Goal: Communication & Community: Answer question/provide support

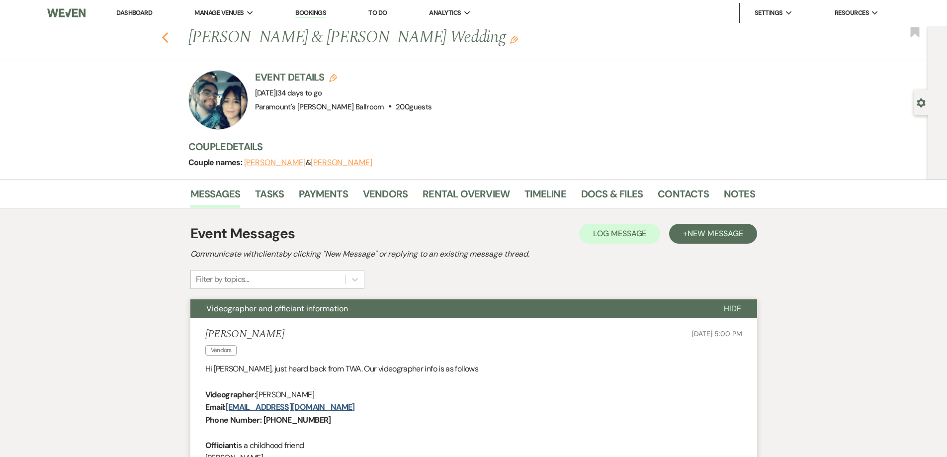
click at [169, 37] on icon "Previous" at bounding box center [165, 38] width 7 height 12
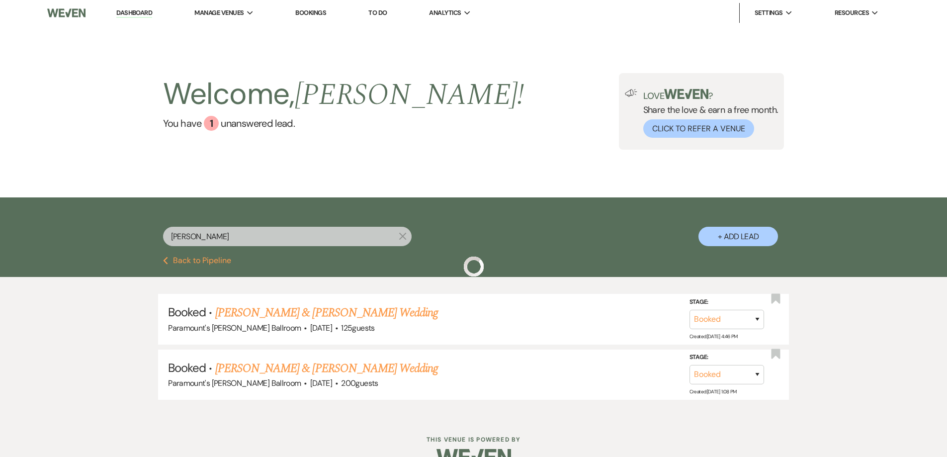
scroll to position [24, 0]
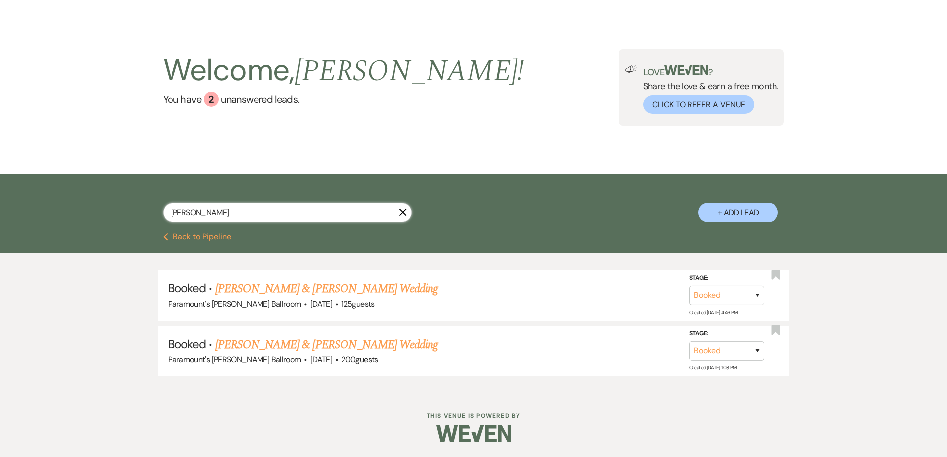
drag, startPoint x: 186, startPoint y: 214, endPoint x: 137, endPoint y: 209, distance: 48.5
click at [137, 209] on div "[PERSON_NAME] + Add Lead" at bounding box center [474, 205] width 716 height 52
type input "[PERSON_NAME]"
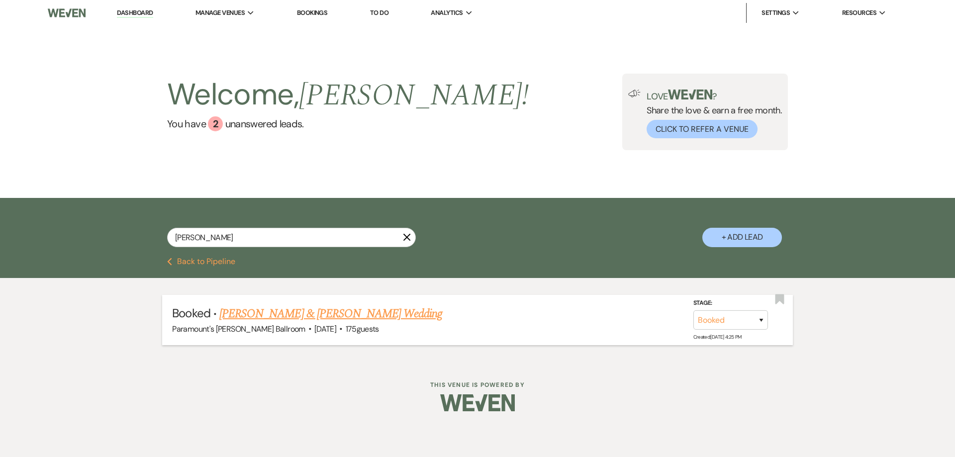
click at [336, 314] on link "[PERSON_NAME] & [PERSON_NAME] Wedding" at bounding box center [330, 314] width 223 height 18
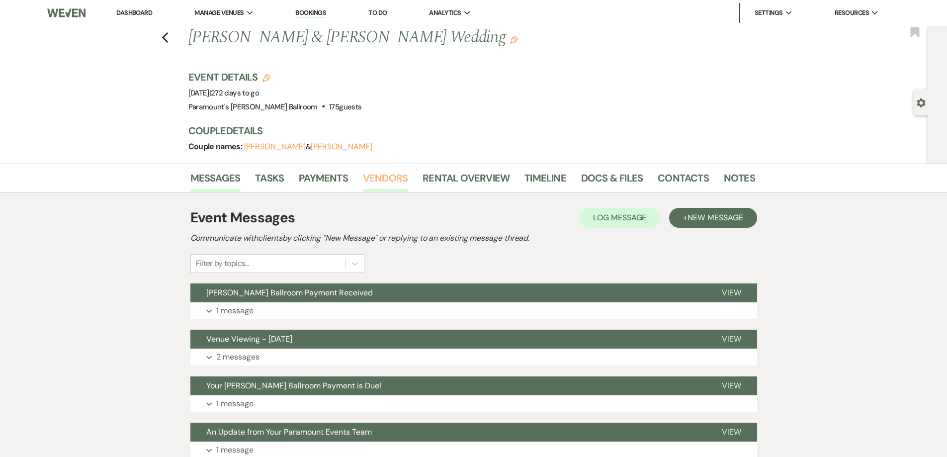
click at [378, 170] on li "Vendors" at bounding box center [393, 180] width 60 height 24
click at [387, 183] on link "Vendors" at bounding box center [385, 181] width 45 height 22
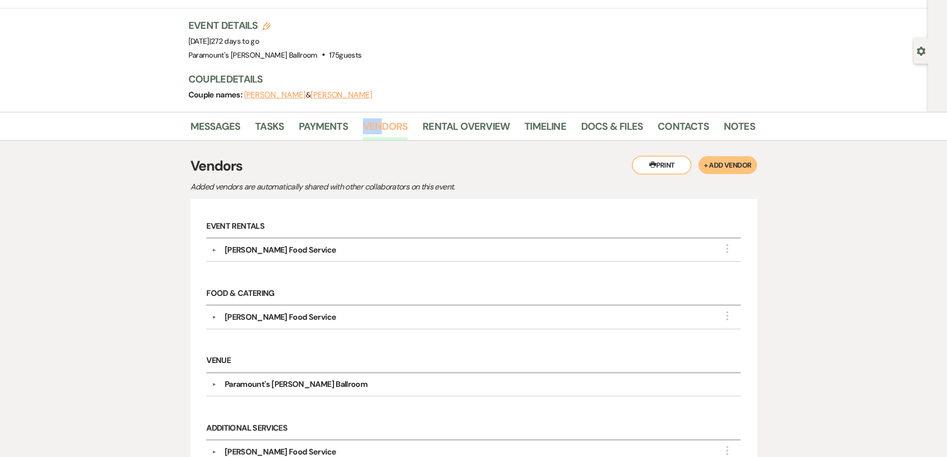
scroll to position [175, 0]
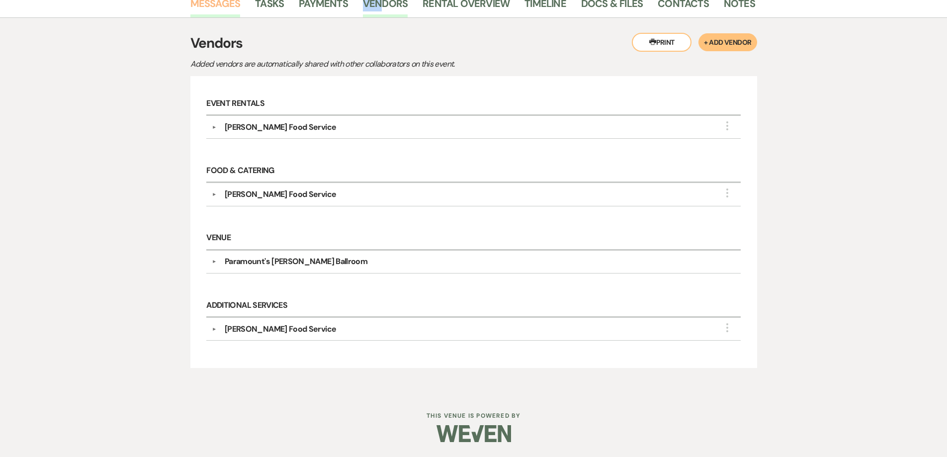
click at [215, 7] on link "Messages" at bounding box center [215, 7] width 50 height 22
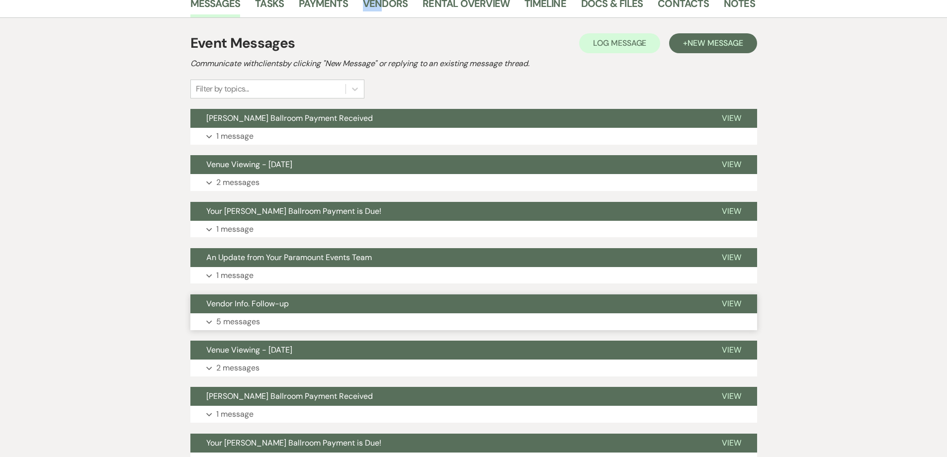
click at [290, 309] on button "Vendor Info. Follow-up" at bounding box center [448, 303] width 516 height 19
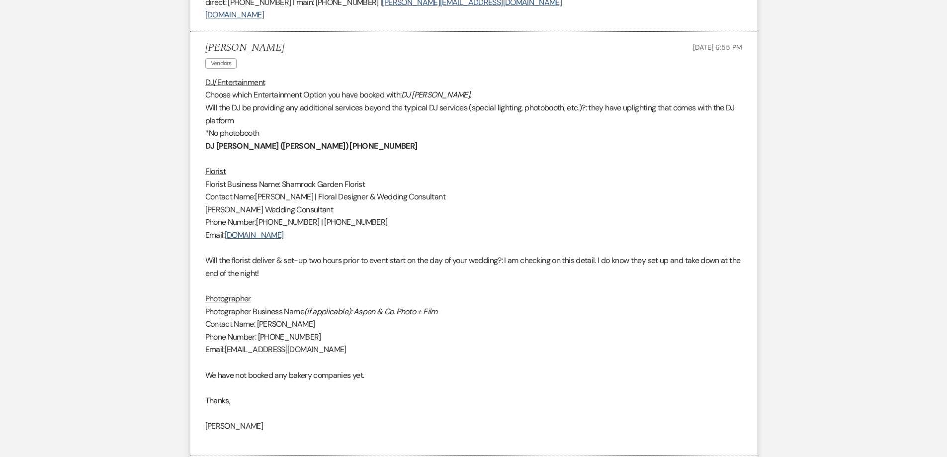
scroll to position [1368, 0]
drag, startPoint x: 287, startPoint y: 137, endPoint x: 197, endPoint y: 134, distance: 90.1
click at [197, 134] on li "[PERSON_NAME] Vendors [DATE] 6:55 PM DJ/Entertainment Choose which Entertainmen…" at bounding box center [473, 243] width 567 height 424
copy strong "DJ [PERSON_NAME] ([PERSON_NAME]) [PHONE_NUMBER]"
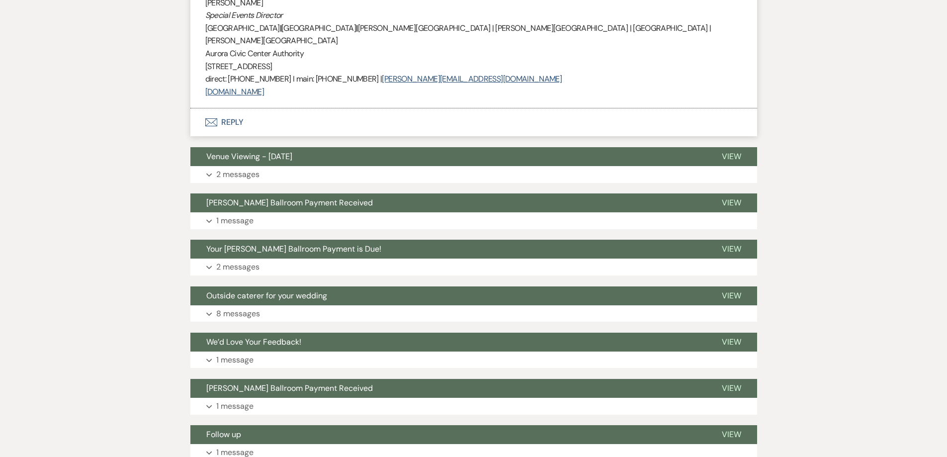
scroll to position [2065, 0]
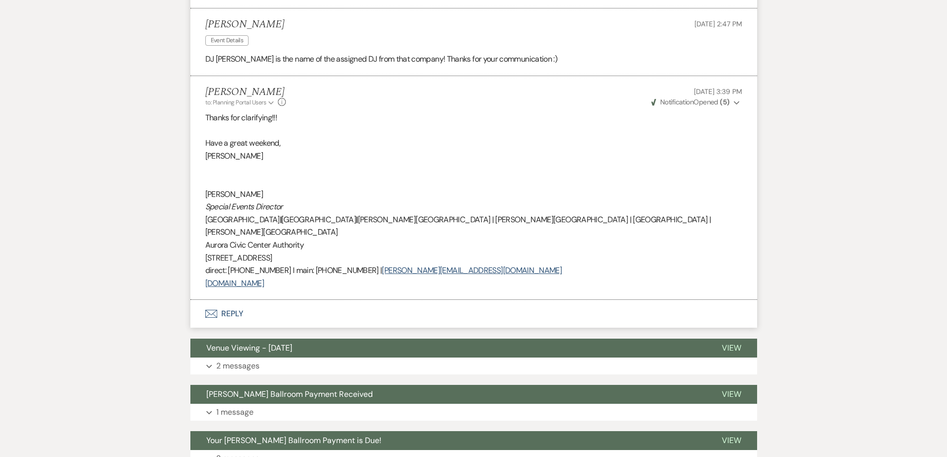
click at [227, 300] on button "Envelope Reply" at bounding box center [473, 314] width 567 height 28
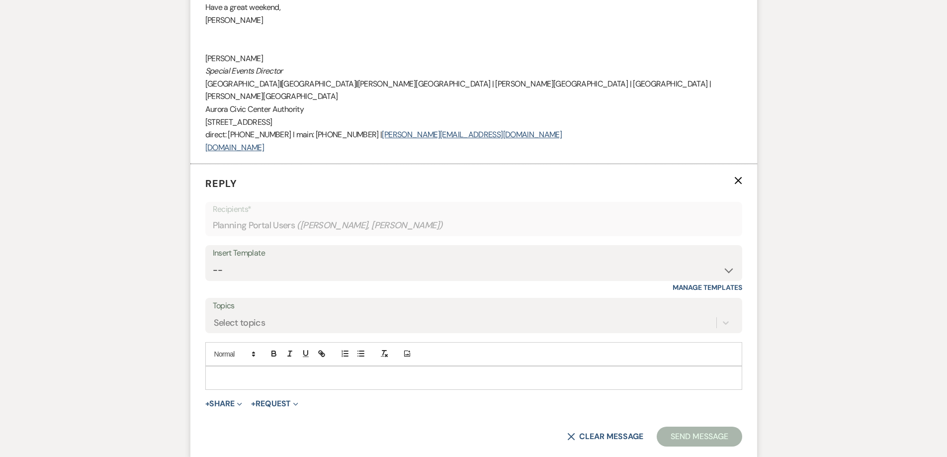
scroll to position [2201, 0]
click at [262, 246] on div "Insert Template" at bounding box center [474, 253] width 522 height 14
click at [270, 260] on select "-- Weven Planning Portal Introduction (Booked Events) 6 Month Consultation 9 Mo…" at bounding box center [474, 269] width 522 height 19
select select "4089"
click at [213, 260] on select "-- Weven Planning Portal Introduction (Booked Events) 6 Month Consultation 9 Mo…" at bounding box center [474, 269] width 522 height 19
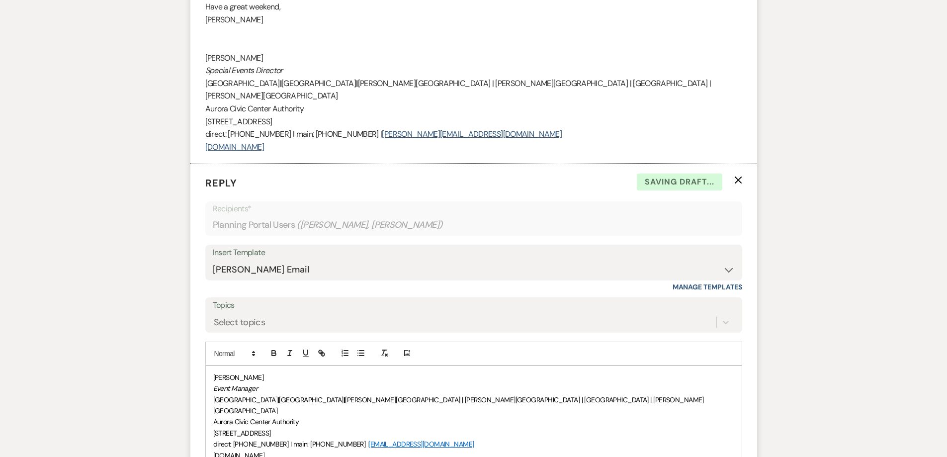
click at [211, 425] on div "[PERSON_NAME] Event Manager [GEOGRAPHIC_DATA] | [GEOGRAPHIC_DATA] | [PERSON_NAM…" at bounding box center [474, 433] width 536 height 134
click at [211, 366] on div "[PERSON_NAME] Event Manager [GEOGRAPHIC_DATA] | [GEOGRAPHIC_DATA] | [PERSON_NAM…" at bounding box center [474, 427] width 536 height 123
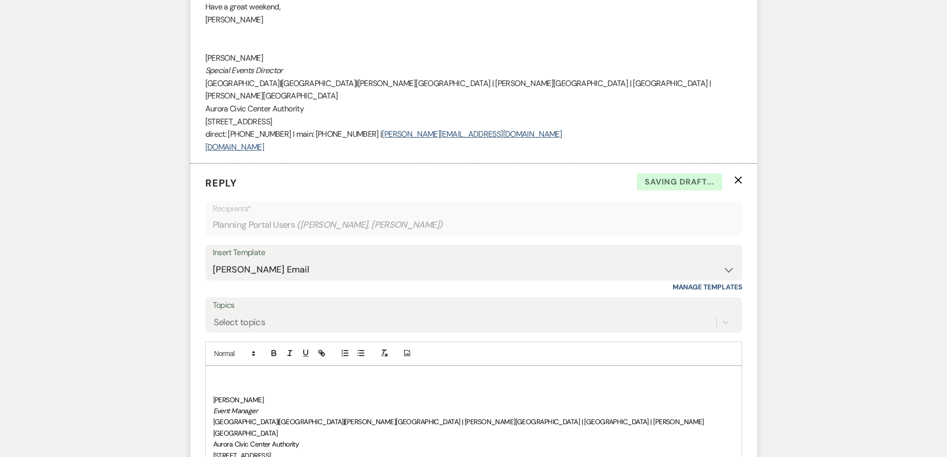
click at [213, 372] on p at bounding box center [473, 377] width 521 height 11
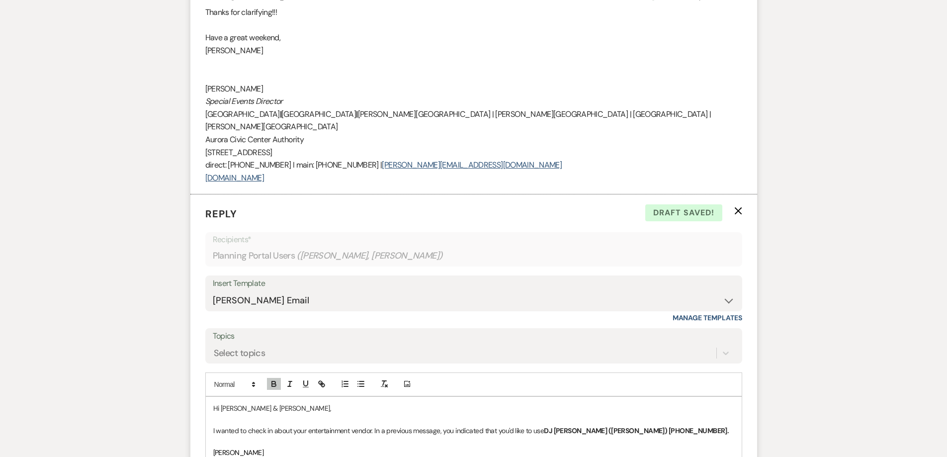
scroll to position [2251, 0]
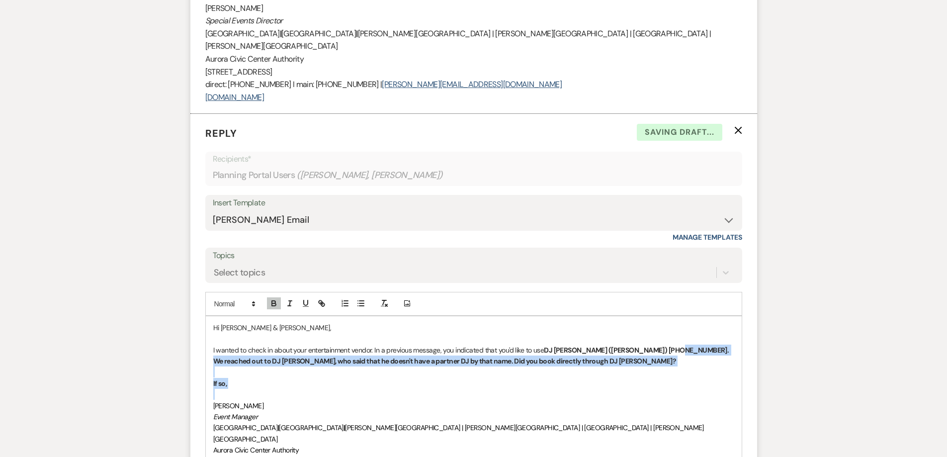
drag, startPoint x: 530, startPoint y: 351, endPoint x: 658, endPoint y: 314, distance: 134.0
click at [666, 316] on div "Hi [PERSON_NAME] & [PERSON_NAME], I wanted to check in about your entertainment…" at bounding box center [474, 416] width 536 height 201
click at [270, 299] on icon "button" at bounding box center [274, 303] width 9 height 9
click at [280, 378] on p "If so," at bounding box center [473, 383] width 521 height 11
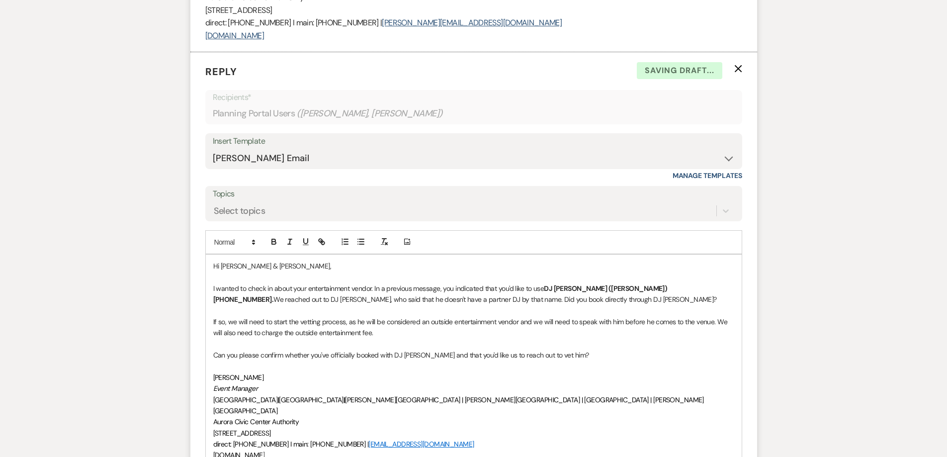
scroll to position [2350, 0]
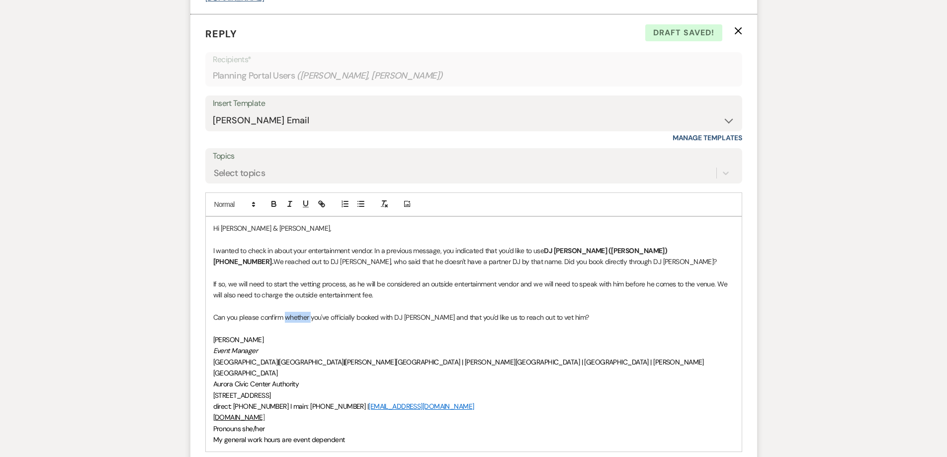
drag, startPoint x: 307, startPoint y: 281, endPoint x: 286, endPoint y: 282, distance: 20.9
click at [286, 313] on span "Can you please confirm whether you've officially booked with DJ [PERSON_NAME] a…" at bounding box center [401, 317] width 376 height 9
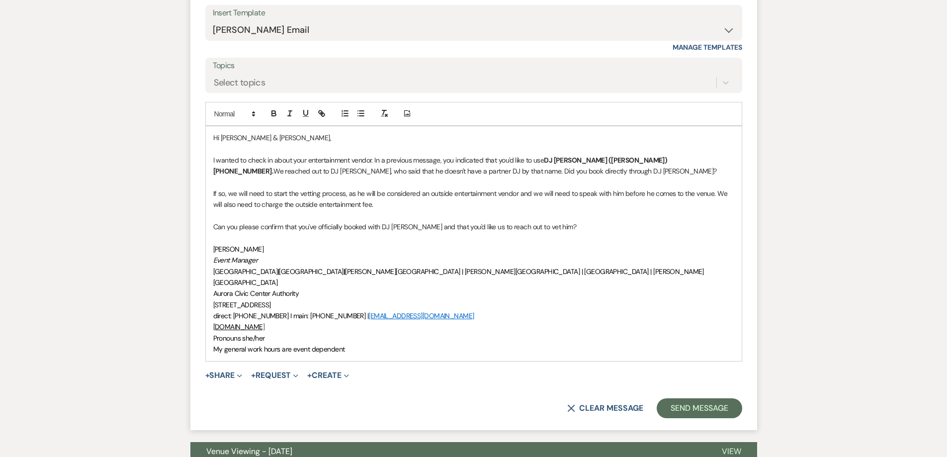
scroll to position [2449, 0]
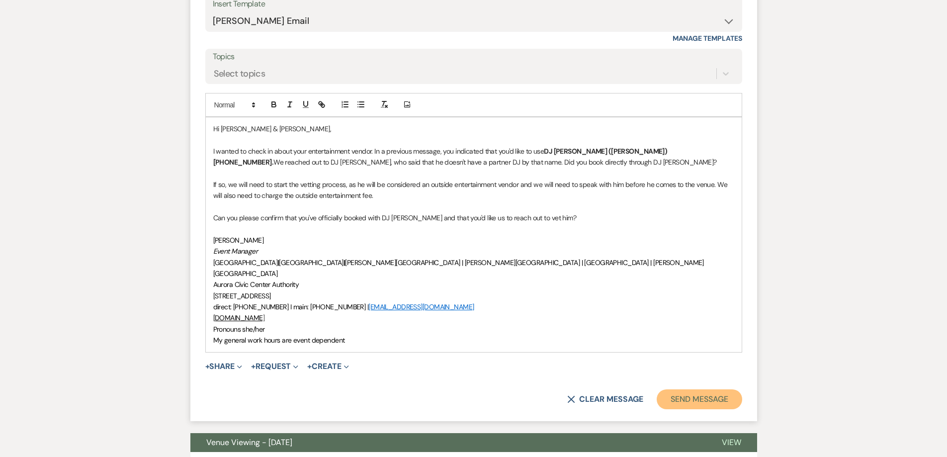
drag, startPoint x: 717, startPoint y: 354, endPoint x: 627, endPoint y: 316, distance: 97.4
click at [717, 389] on button "Send Message" at bounding box center [699, 399] width 85 height 20
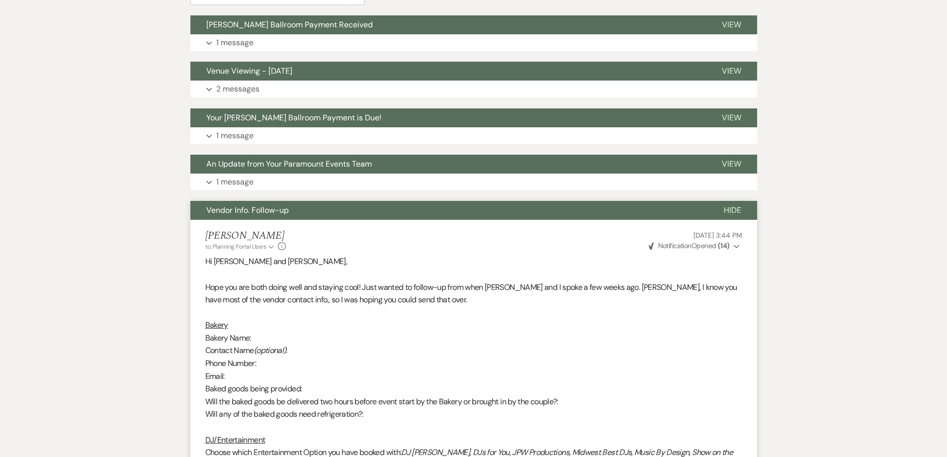
scroll to position [72, 0]
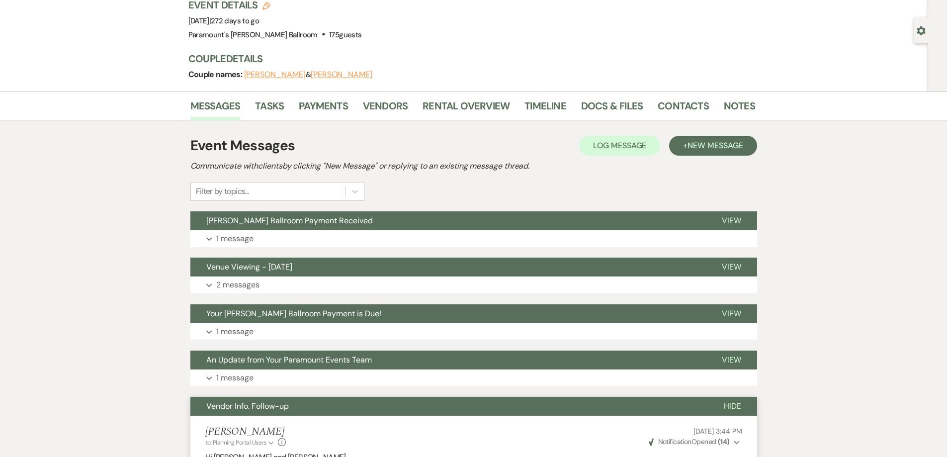
click at [261, 402] on span "Vendor Info. Follow-up" at bounding box center [247, 406] width 83 height 10
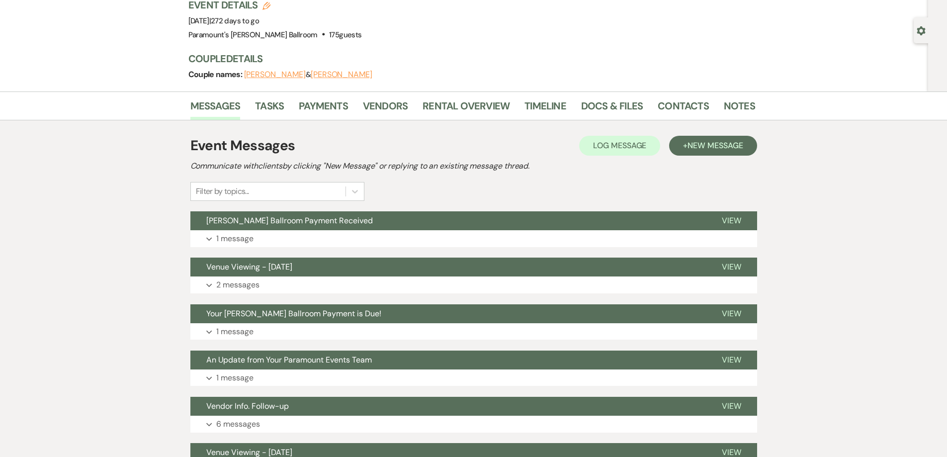
scroll to position [0, 0]
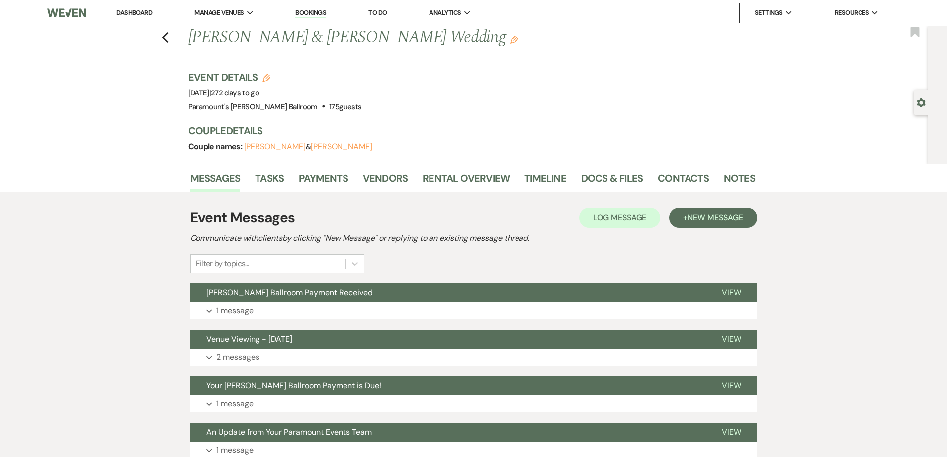
click at [174, 39] on div "Previous [PERSON_NAME] & [PERSON_NAME] Wedding Edit Bookmark" at bounding box center [462, 43] width 934 height 34
click at [169, 41] on icon "Previous" at bounding box center [165, 38] width 7 height 12
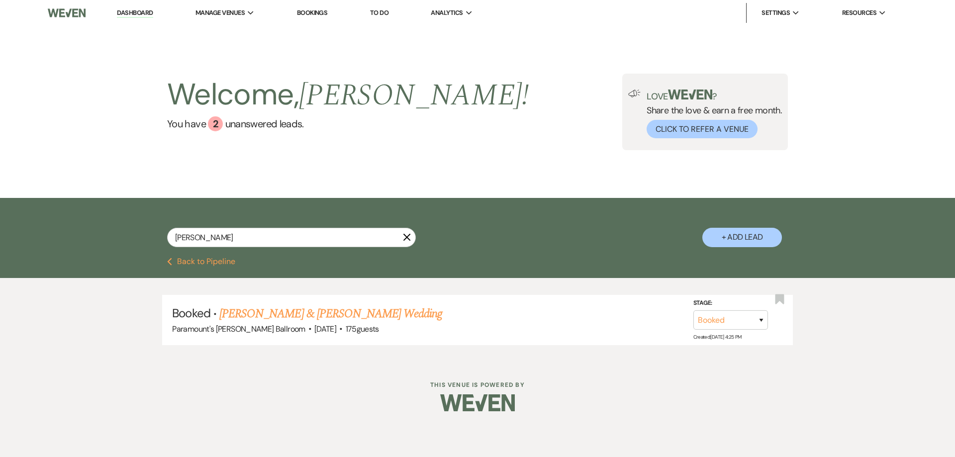
click at [203, 263] on button "Previous Back to Pipeline" at bounding box center [201, 262] width 68 height 8
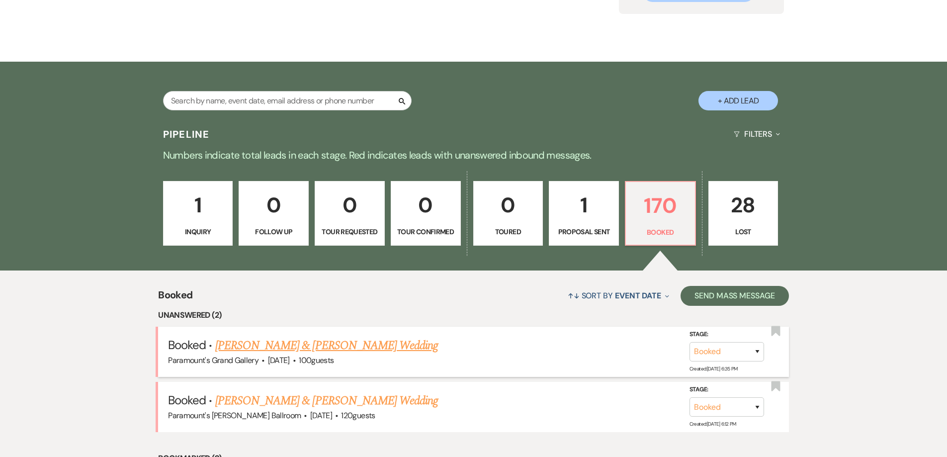
scroll to position [199, 0]
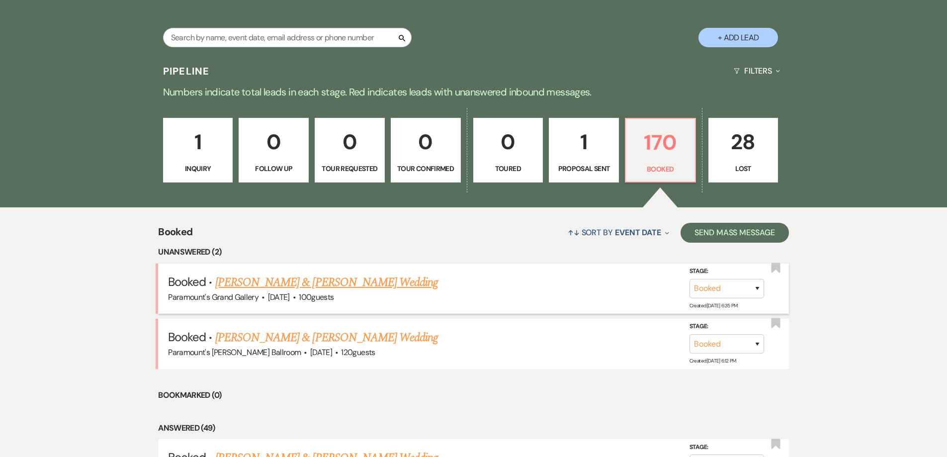
click at [292, 286] on link "[PERSON_NAME] & [PERSON_NAME] Wedding" at bounding box center [326, 283] width 223 height 18
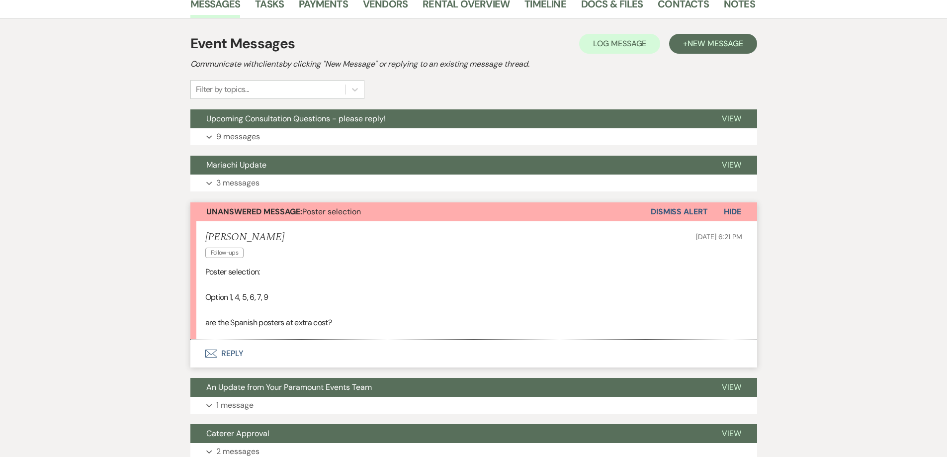
scroll to position [249, 0]
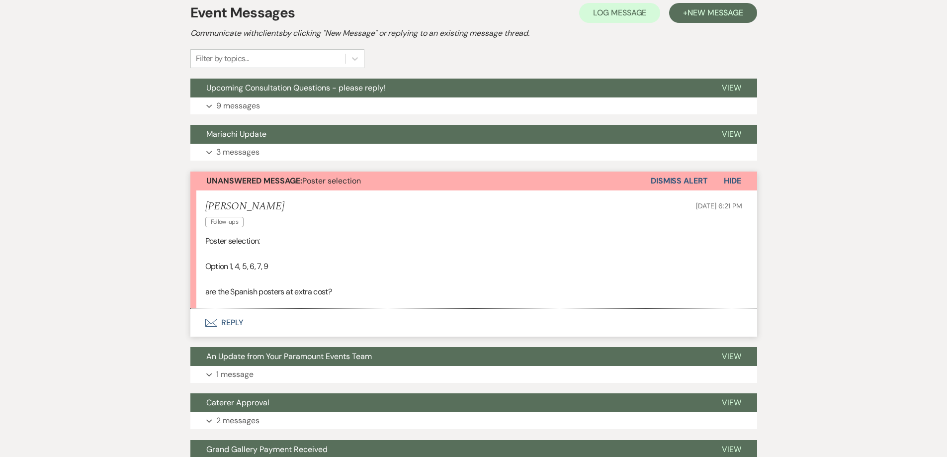
click at [210, 327] on button "Envelope Reply" at bounding box center [473, 323] width 567 height 28
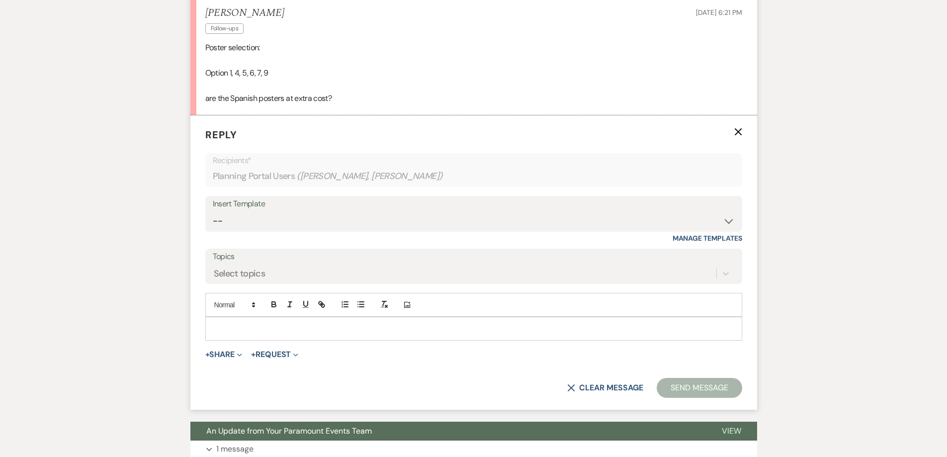
scroll to position [450, 0]
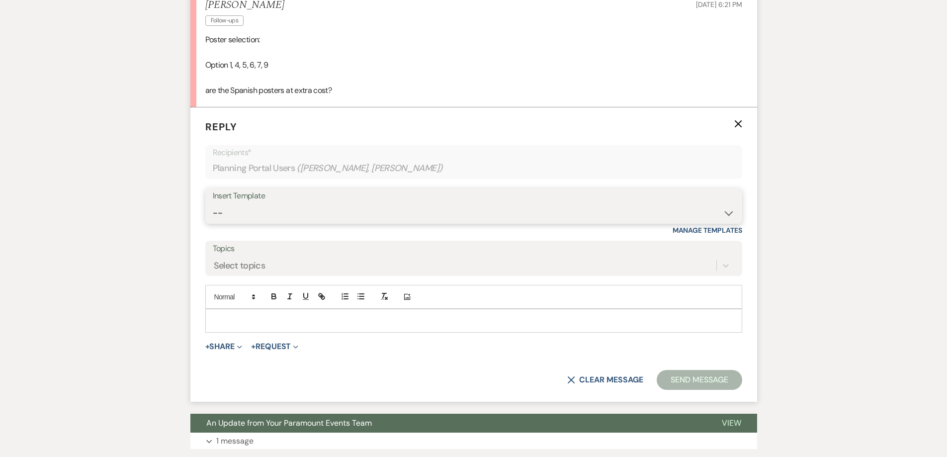
drag, startPoint x: 273, startPoint y: 208, endPoint x: 273, endPoint y: 217, distance: 9.5
click at [273, 208] on select "-- Weven Planning Portal Introduction (Booked Events) 6 Month Consultation 9 Mo…" at bounding box center [474, 212] width 522 height 19
select select "4090"
click at [213, 203] on select "-- Weven Planning Portal Introduction (Booked Events) 6 Month Consultation 9 Mo…" at bounding box center [474, 212] width 522 height 19
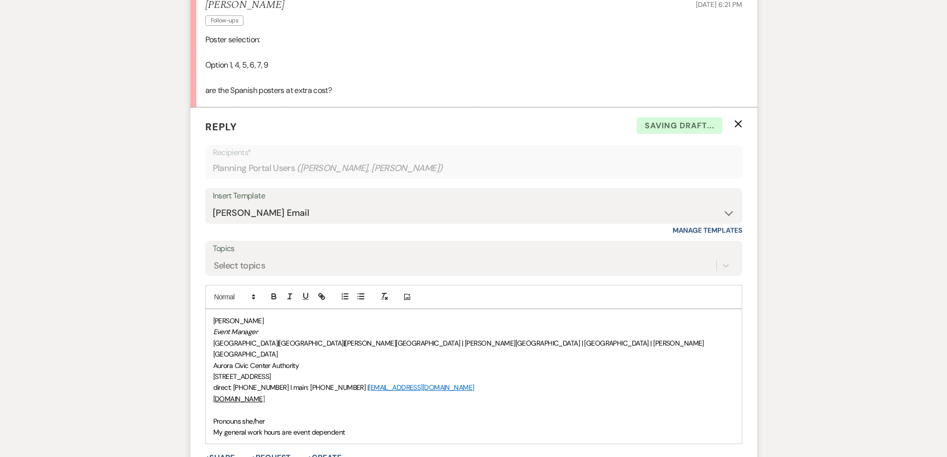
click at [211, 410] on div "[PERSON_NAME] Event Manager [GEOGRAPHIC_DATA] | [GEOGRAPHIC_DATA] | [PERSON_NAM…" at bounding box center [474, 376] width 536 height 134
click at [213, 320] on p "[PERSON_NAME]" at bounding box center [473, 320] width 521 height 11
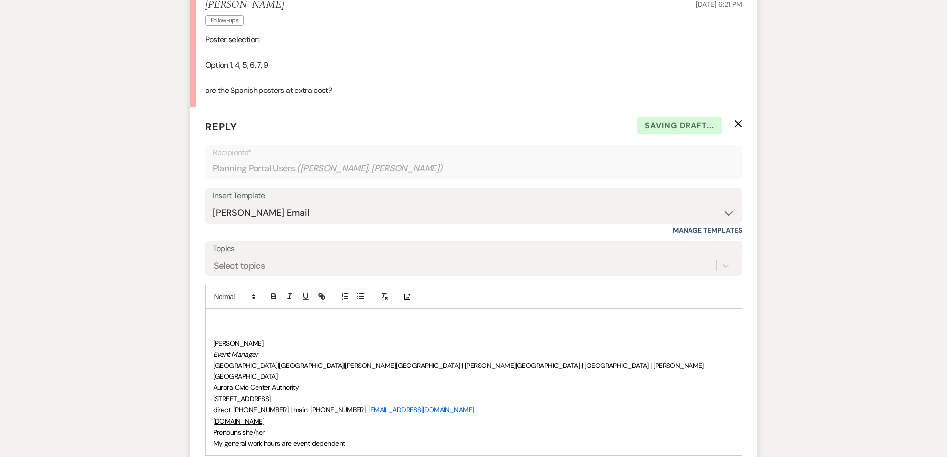
click at [213, 321] on p at bounding box center [473, 320] width 521 height 11
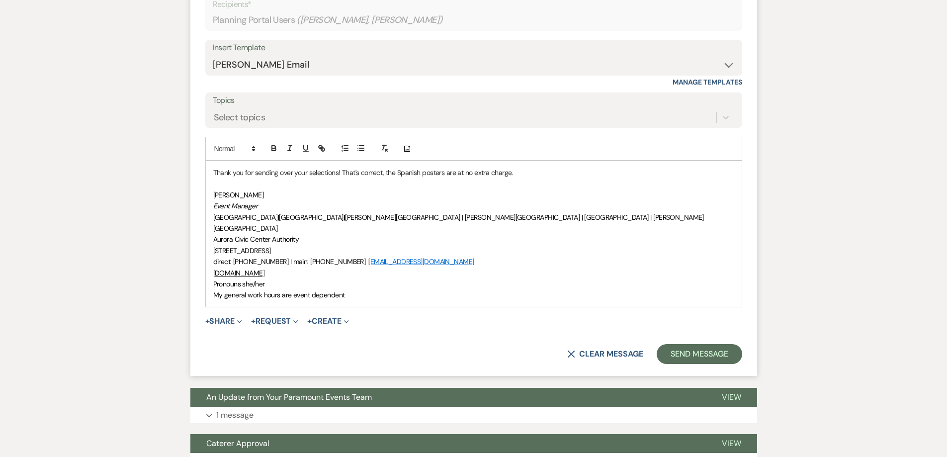
scroll to position [599, 0]
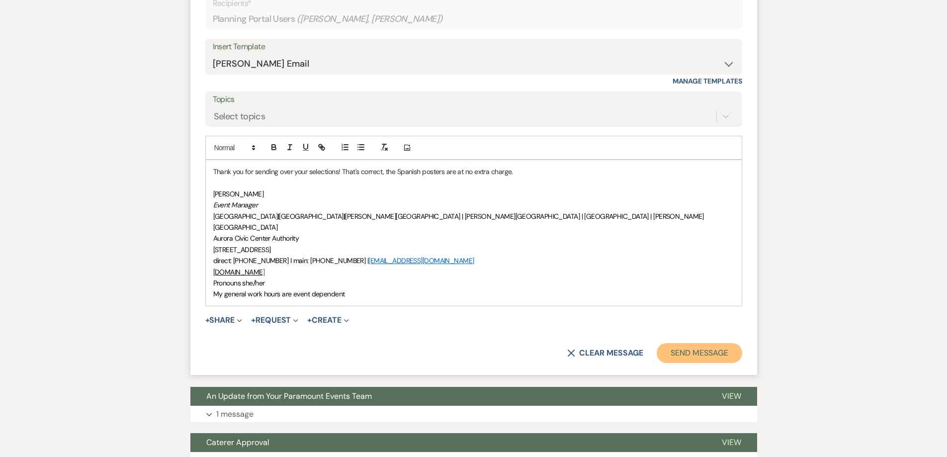
click at [721, 345] on button "Send Message" at bounding box center [699, 353] width 85 height 20
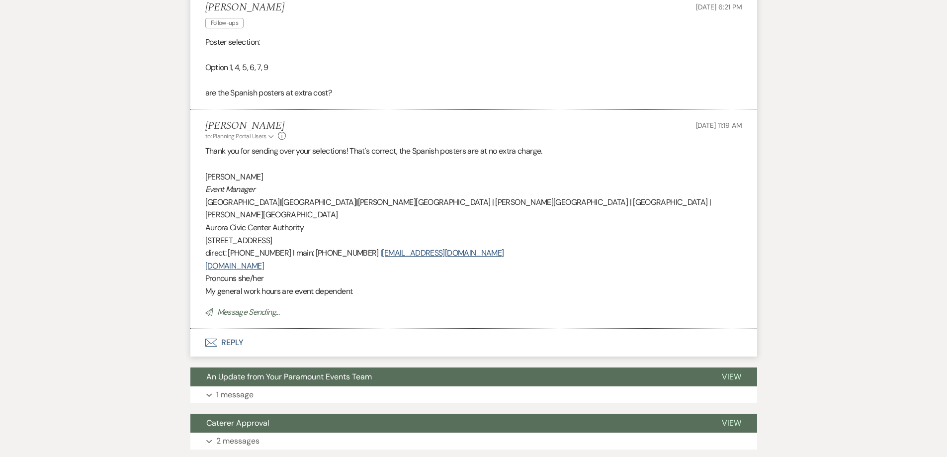
scroll to position [358, 0]
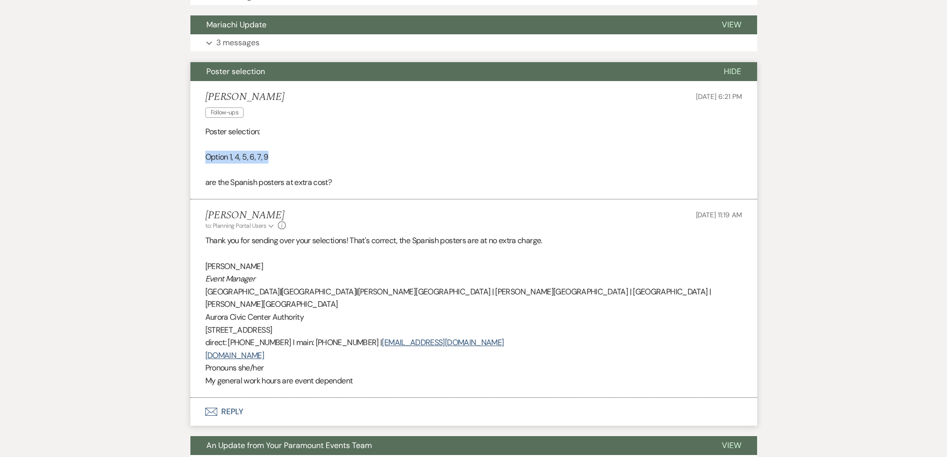
drag, startPoint x: 253, startPoint y: 155, endPoint x: 202, endPoint y: 158, distance: 50.3
click at [202, 158] on li "[PERSON_NAME] Follow-ups [DATE] 6:21 PM Poster selection: Option 1, 4, 5, 6, 7,…" at bounding box center [473, 140] width 567 height 118
copy p "Option 1, 4, 5, 6, 7, 9"
click at [341, 76] on button "Poster selection" at bounding box center [449, 71] width 518 height 19
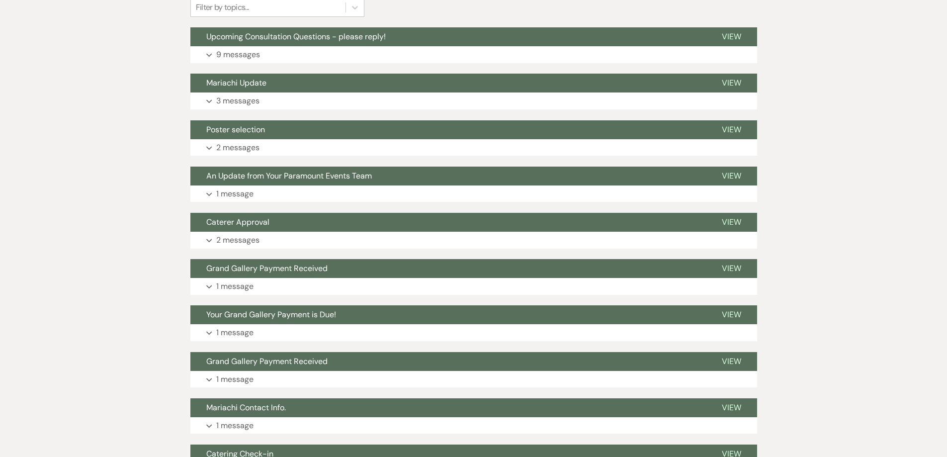
scroll to position [60, 0]
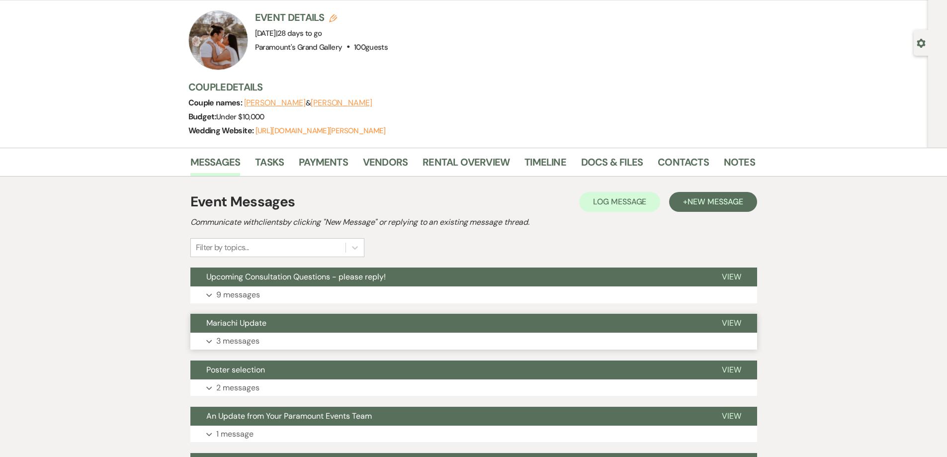
click at [281, 316] on button "Mariachi Update" at bounding box center [448, 323] width 516 height 19
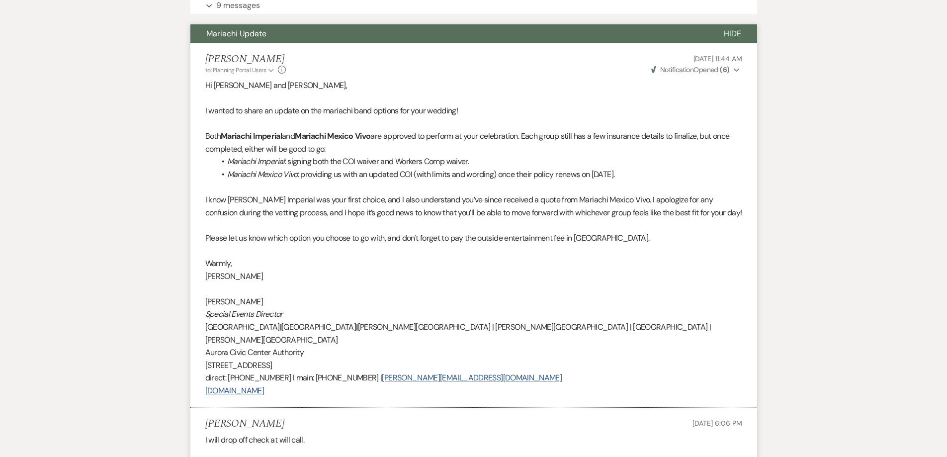
scroll to position [259, 0]
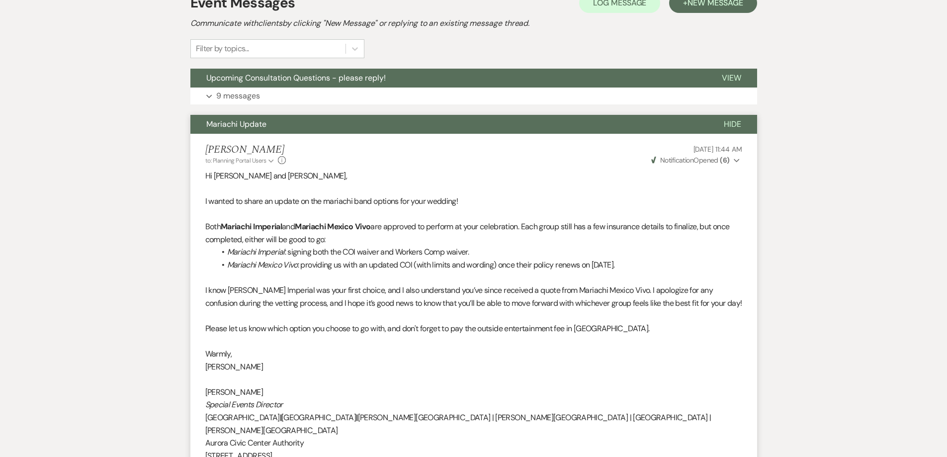
click at [245, 121] on span "Mariachi Update" at bounding box center [236, 124] width 60 height 10
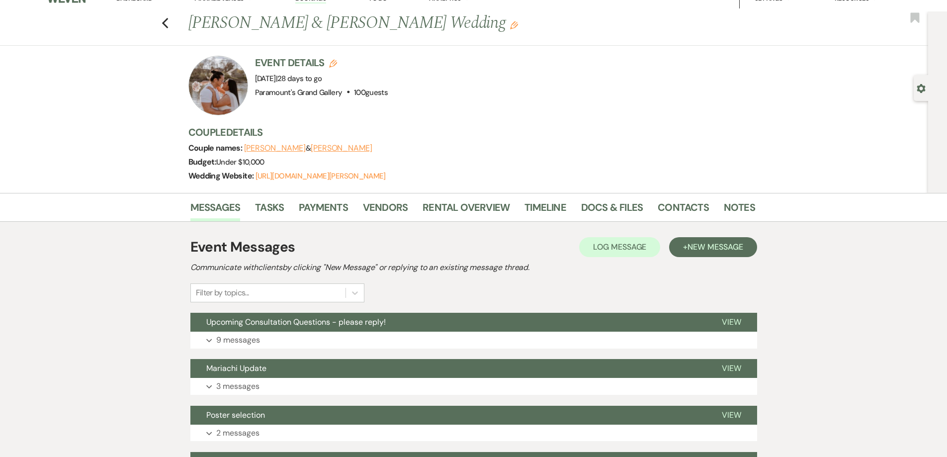
scroll to position [0, 0]
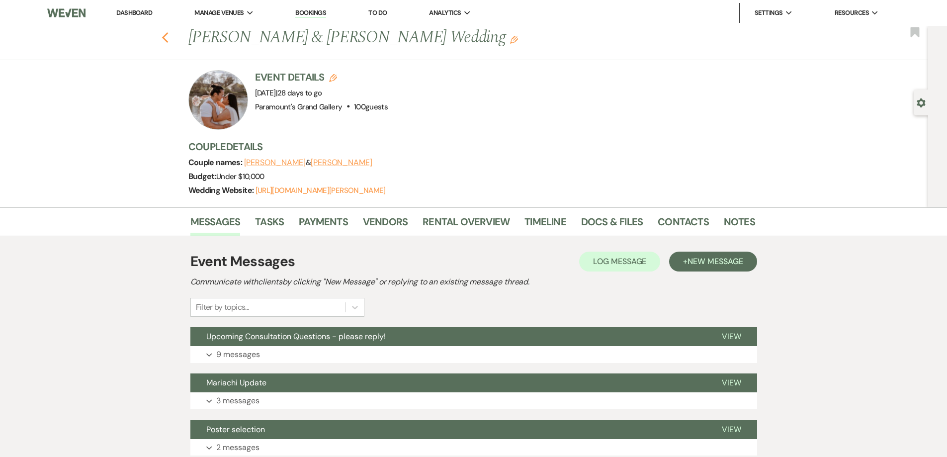
click at [167, 40] on icon "Previous" at bounding box center [165, 38] width 7 height 12
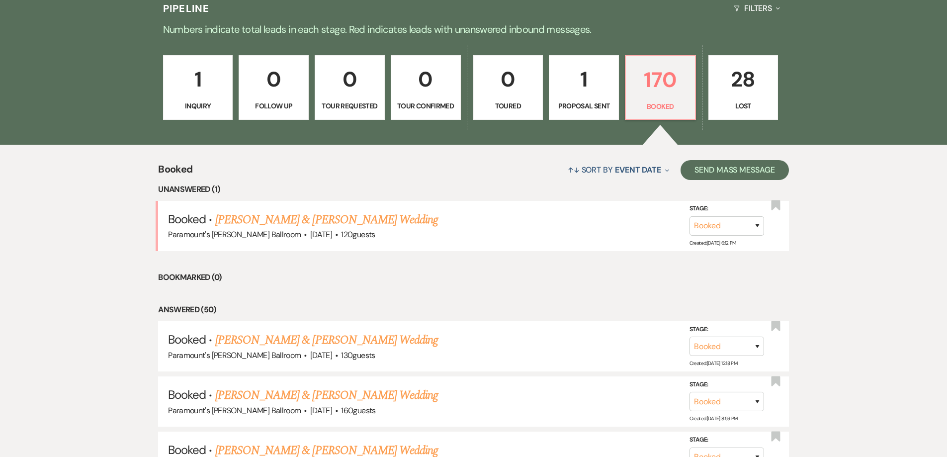
scroll to position [398, 0]
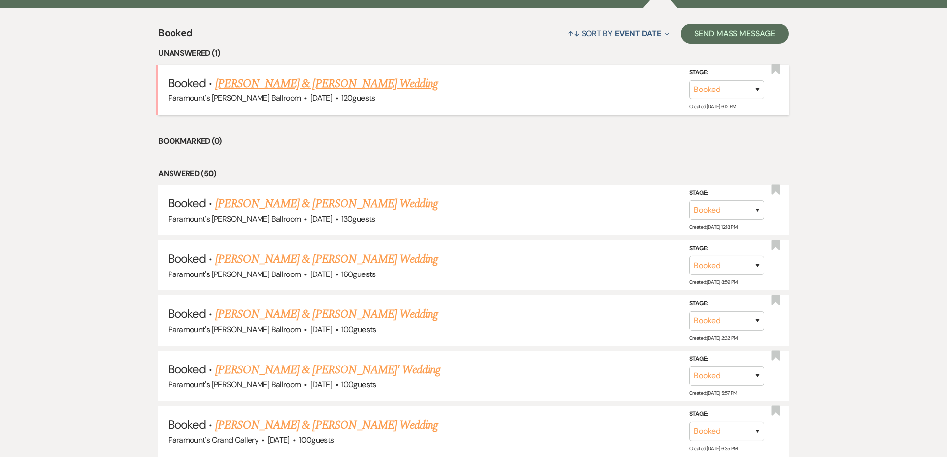
click at [300, 82] on link "[PERSON_NAME] & [PERSON_NAME] Wedding" at bounding box center [326, 84] width 223 height 18
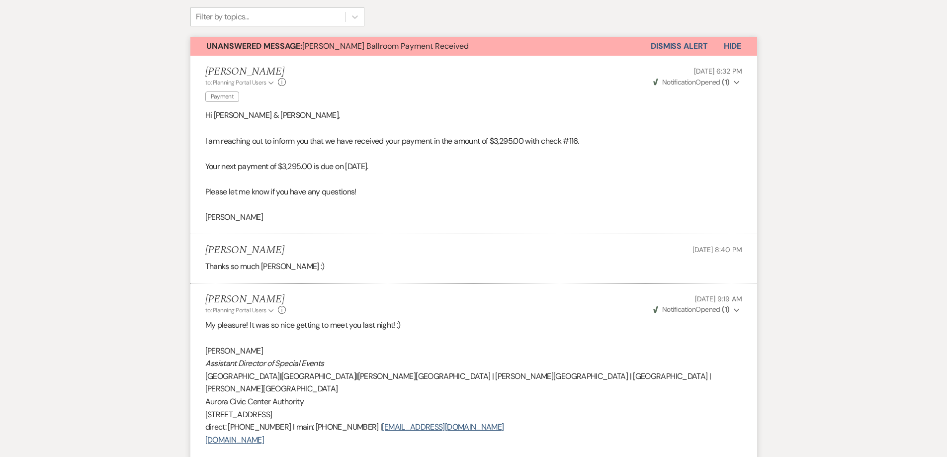
scroll to position [50, 0]
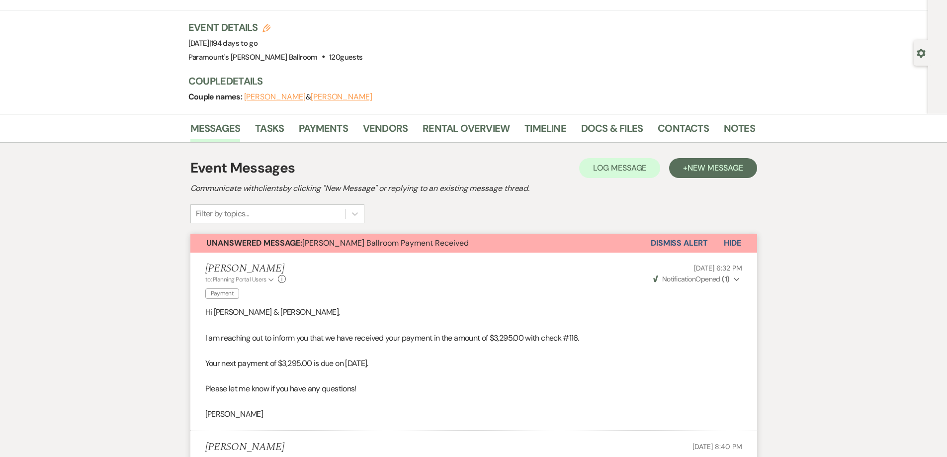
click at [733, 245] on span "Hide" at bounding box center [732, 243] width 17 height 10
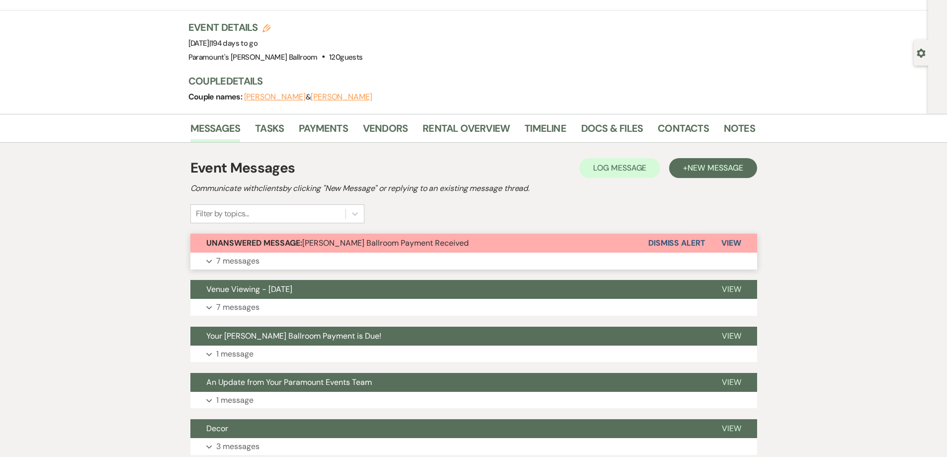
click at [688, 241] on button "Dismiss Alert" at bounding box center [677, 243] width 57 height 19
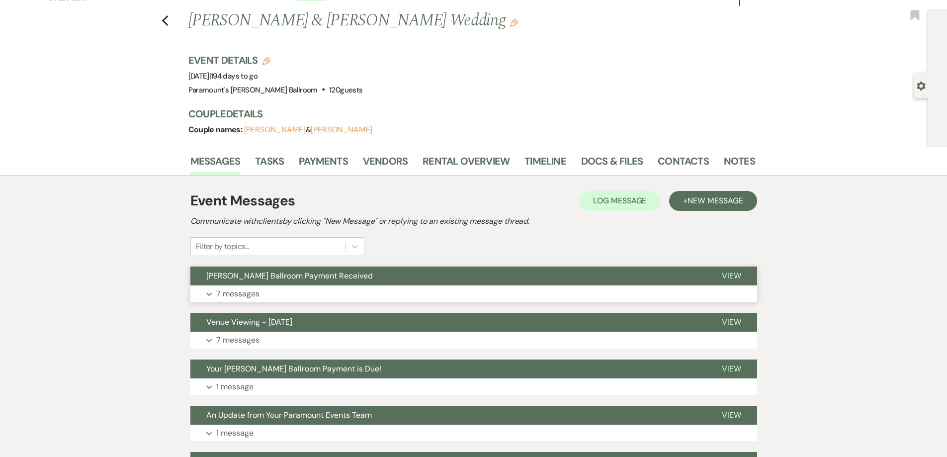
scroll to position [0, 0]
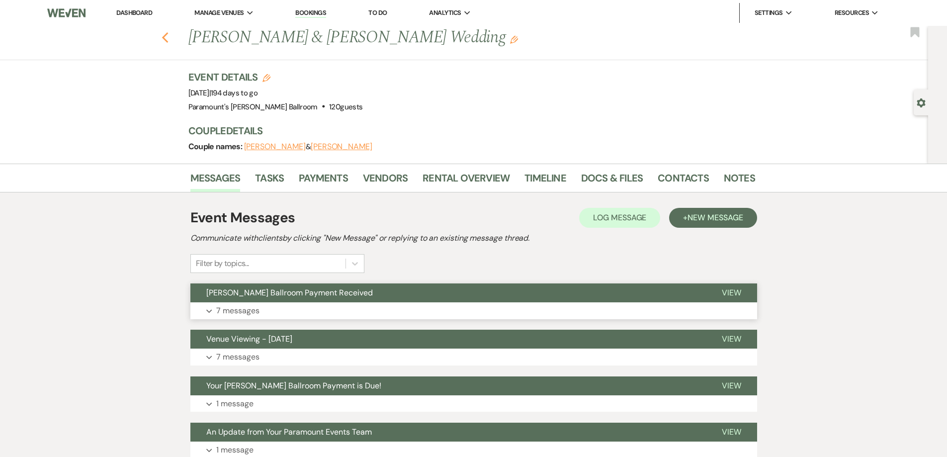
click at [168, 40] on use "button" at bounding box center [165, 37] width 6 height 11
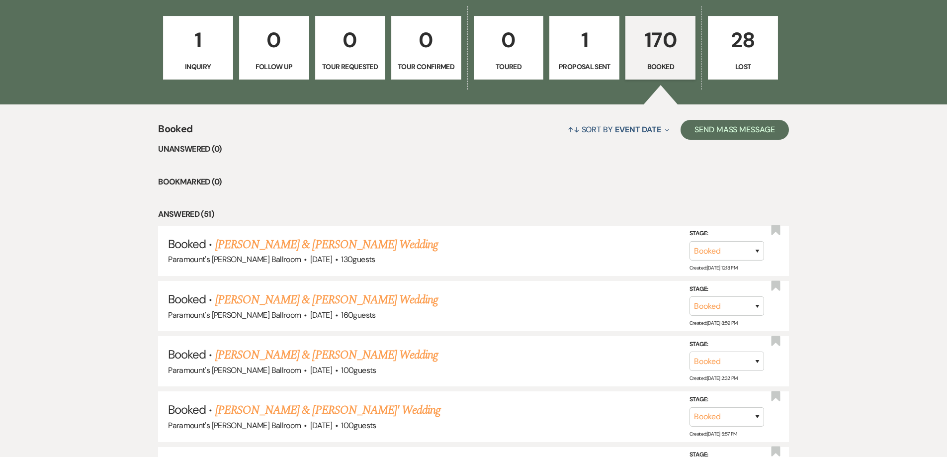
scroll to position [298, 0]
